Goal: Information Seeking & Learning: Find specific page/section

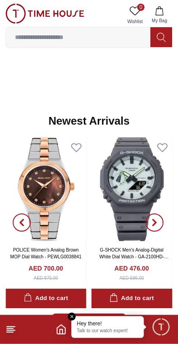
scroll to position [530, 0]
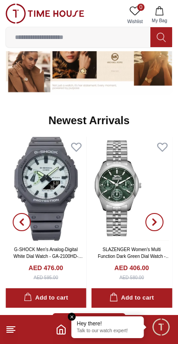
click at [160, 216] on span "button" at bounding box center [155, 222] width 18 height 18
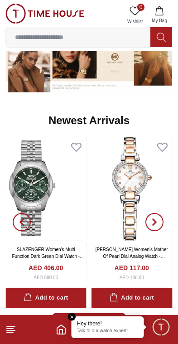
click at [157, 221] on icon "button" at bounding box center [154, 222] width 7 height 7
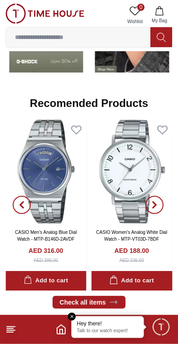
scroll to position [949, 0]
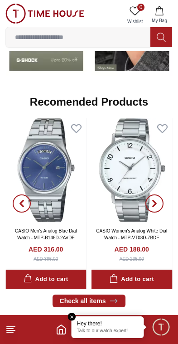
click at [157, 203] on icon "button" at bounding box center [154, 203] width 7 height 7
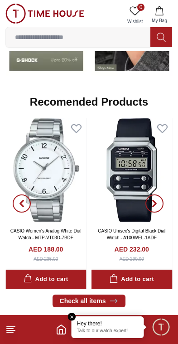
click at [158, 203] on span "button" at bounding box center [155, 204] width 18 height 18
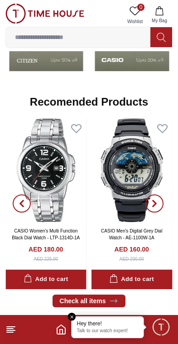
click at [158, 204] on icon "button" at bounding box center [154, 203] width 7 height 7
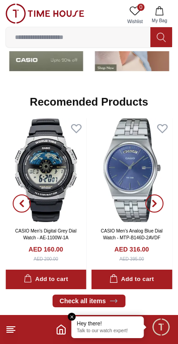
click at [158, 200] on icon "button" at bounding box center [154, 203] width 7 height 7
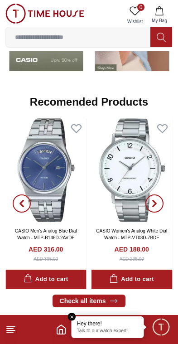
click at [161, 200] on span "button" at bounding box center [155, 204] width 18 height 18
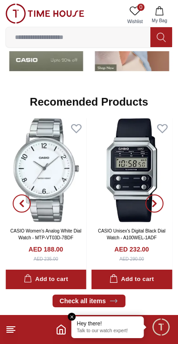
click at [159, 207] on span "button" at bounding box center [155, 204] width 18 height 18
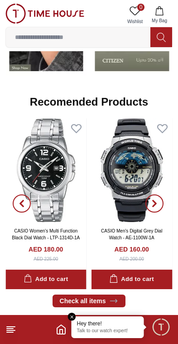
click at [162, 200] on span "button" at bounding box center [155, 204] width 18 height 18
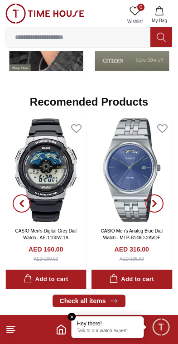
click at [159, 205] on span "button" at bounding box center [155, 204] width 18 height 18
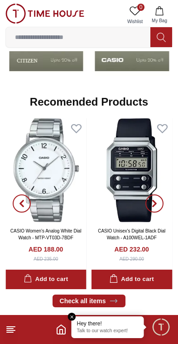
click at [20, 203] on icon "button" at bounding box center [21, 204] width 3 height 6
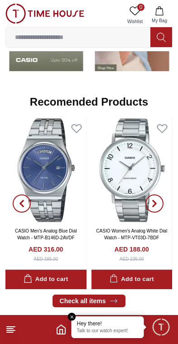
click at [58, 239] on link "CASIO Men's Analog Blue Dial Watch - MTP-B146D-2AVDF" at bounding box center [46, 235] width 62 height 12
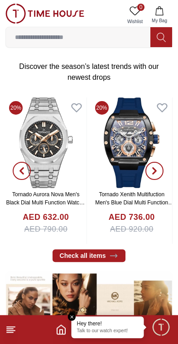
scroll to position [291, 0]
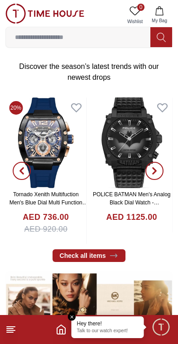
click at [161, 169] on span "button" at bounding box center [155, 171] width 18 height 18
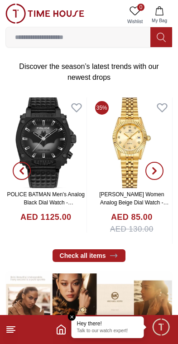
click at [156, 168] on icon "button" at bounding box center [154, 170] width 7 height 7
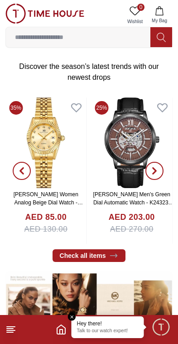
click at [160, 171] on span "button" at bounding box center [155, 171] width 18 height 18
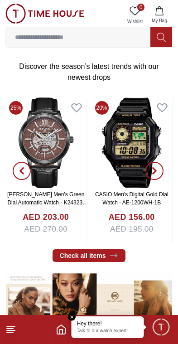
click at [156, 170] on icon "button" at bounding box center [154, 171] width 3 height 6
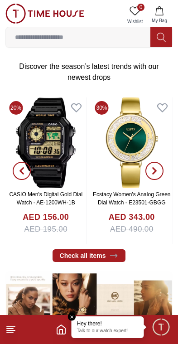
click at [158, 173] on icon "button" at bounding box center [154, 170] width 7 height 7
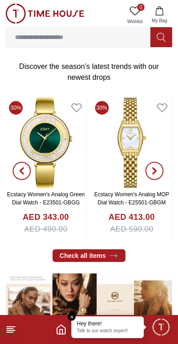
click at [156, 174] on icon "button" at bounding box center [154, 170] width 7 height 7
click at [99, 30] on input at bounding box center [78, 37] width 145 height 18
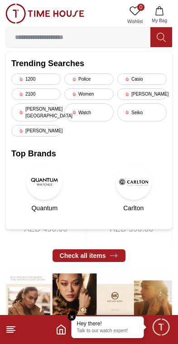
scroll to position [237, 0]
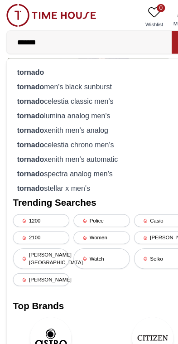
type input "*******"
click at [73, 59] on div "tornado" at bounding box center [89, 63] width 156 height 13
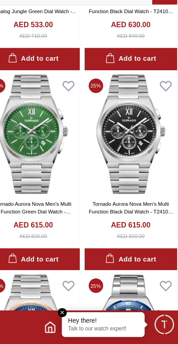
scroll to position [1353, 0]
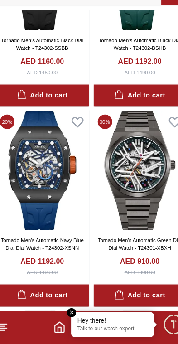
scroll to position [2725, 0]
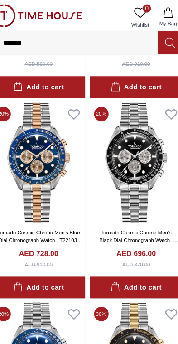
scroll to position [6632, 0]
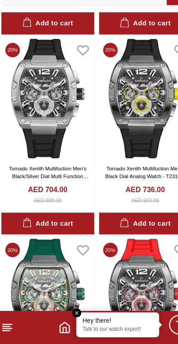
scroll to position [8403, 0]
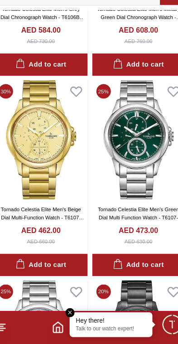
scroll to position [10469, 0]
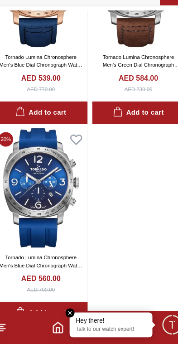
scroll to position [12419, 0]
